Goal: Find specific page/section: Find specific page/section

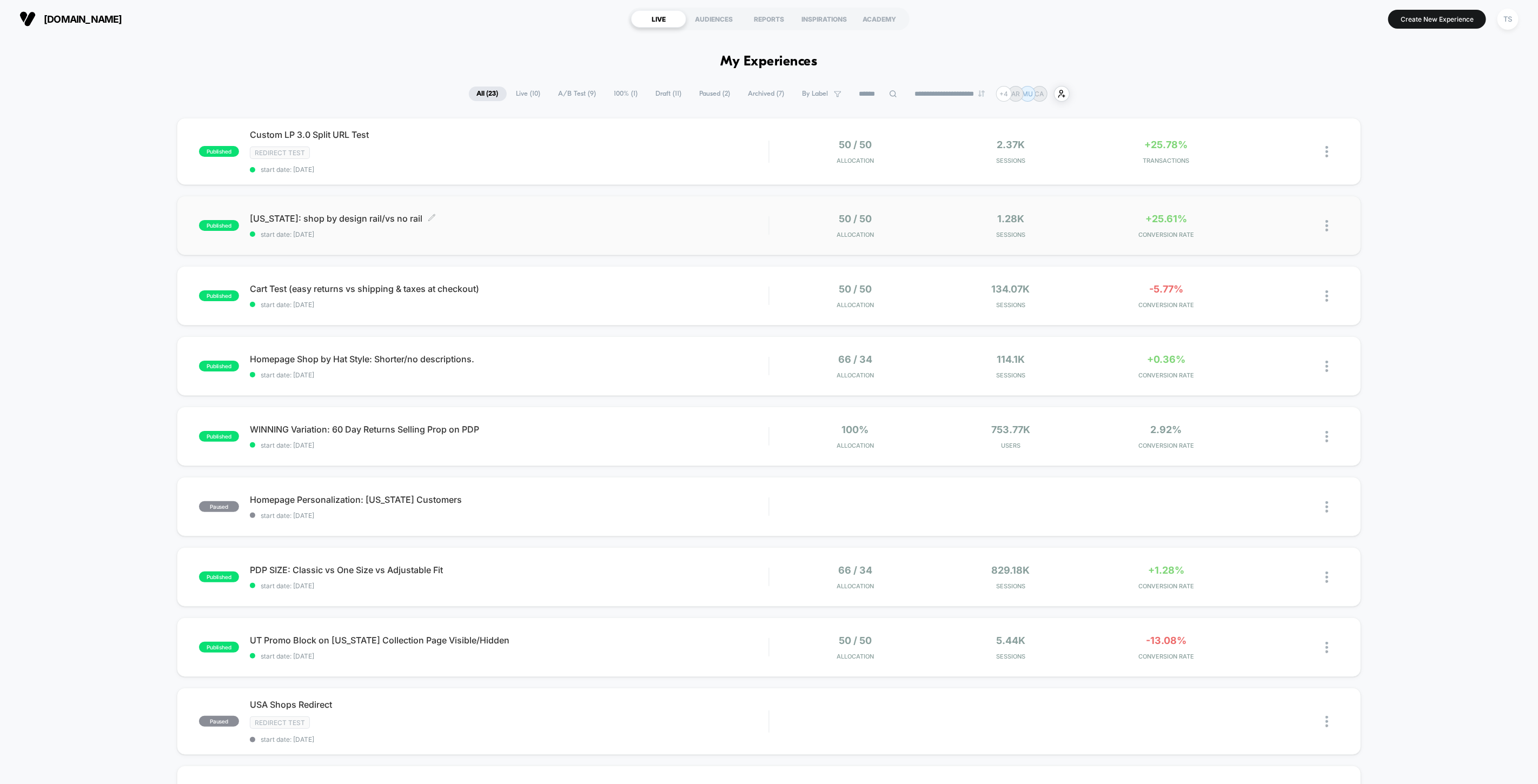
click at [322, 218] on span "[US_STATE]: shop by design rail/vs no rail Click to edit experience details" at bounding box center [509, 218] width 519 height 11
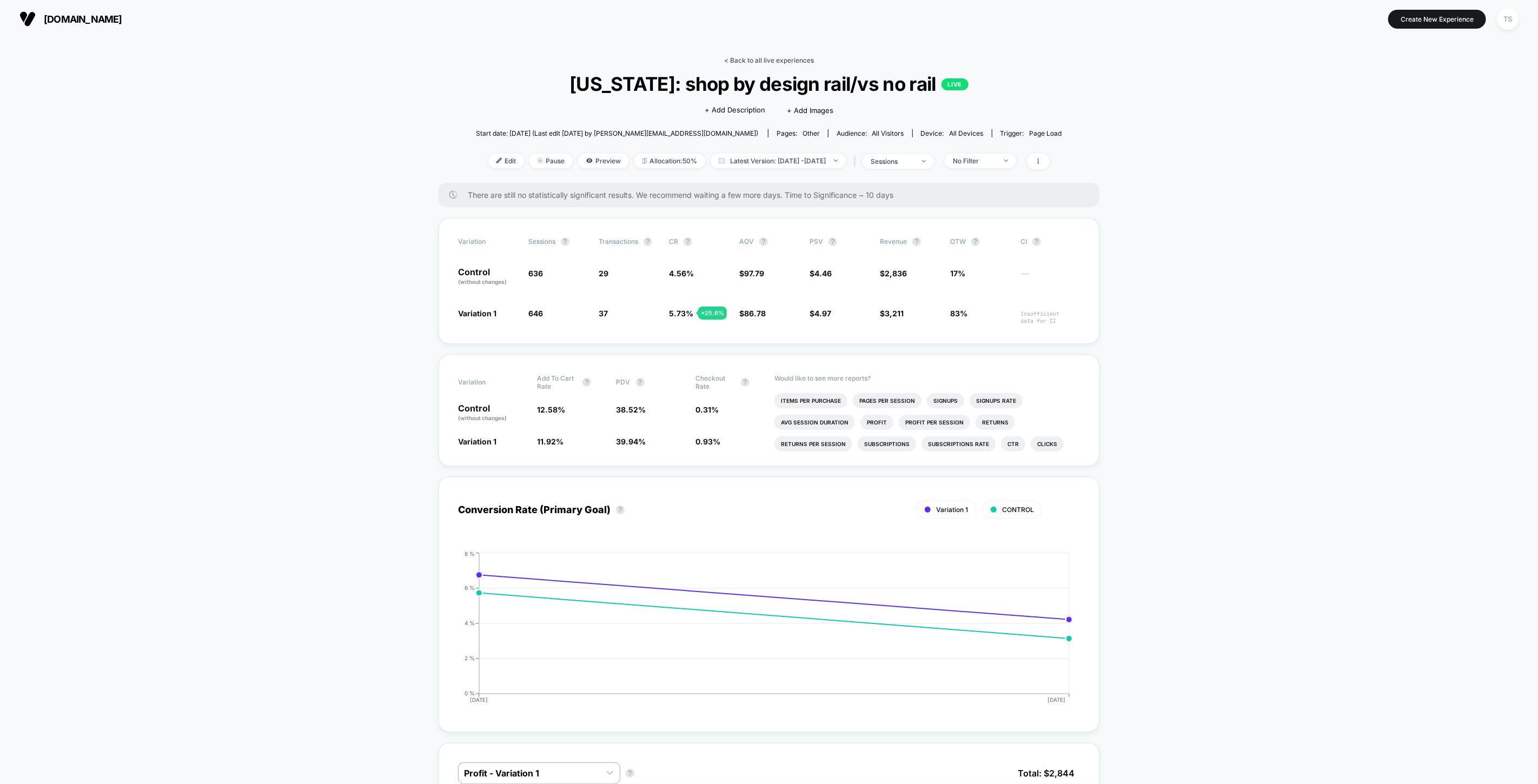
click at [775, 59] on link "< Back to all live experiences" at bounding box center [769, 60] width 90 height 8
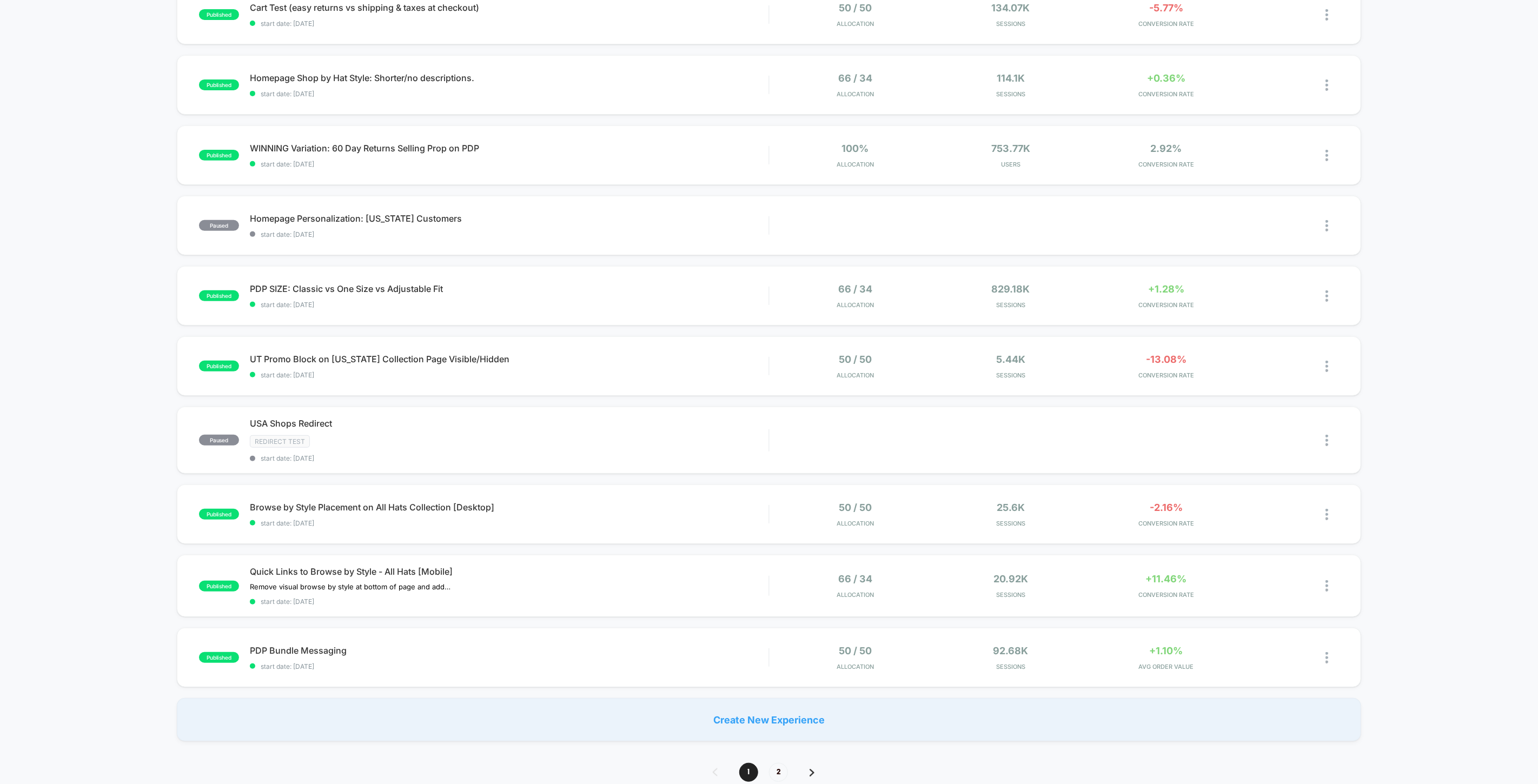
scroll to position [240, 0]
